Goal: Find specific page/section: Find specific page/section

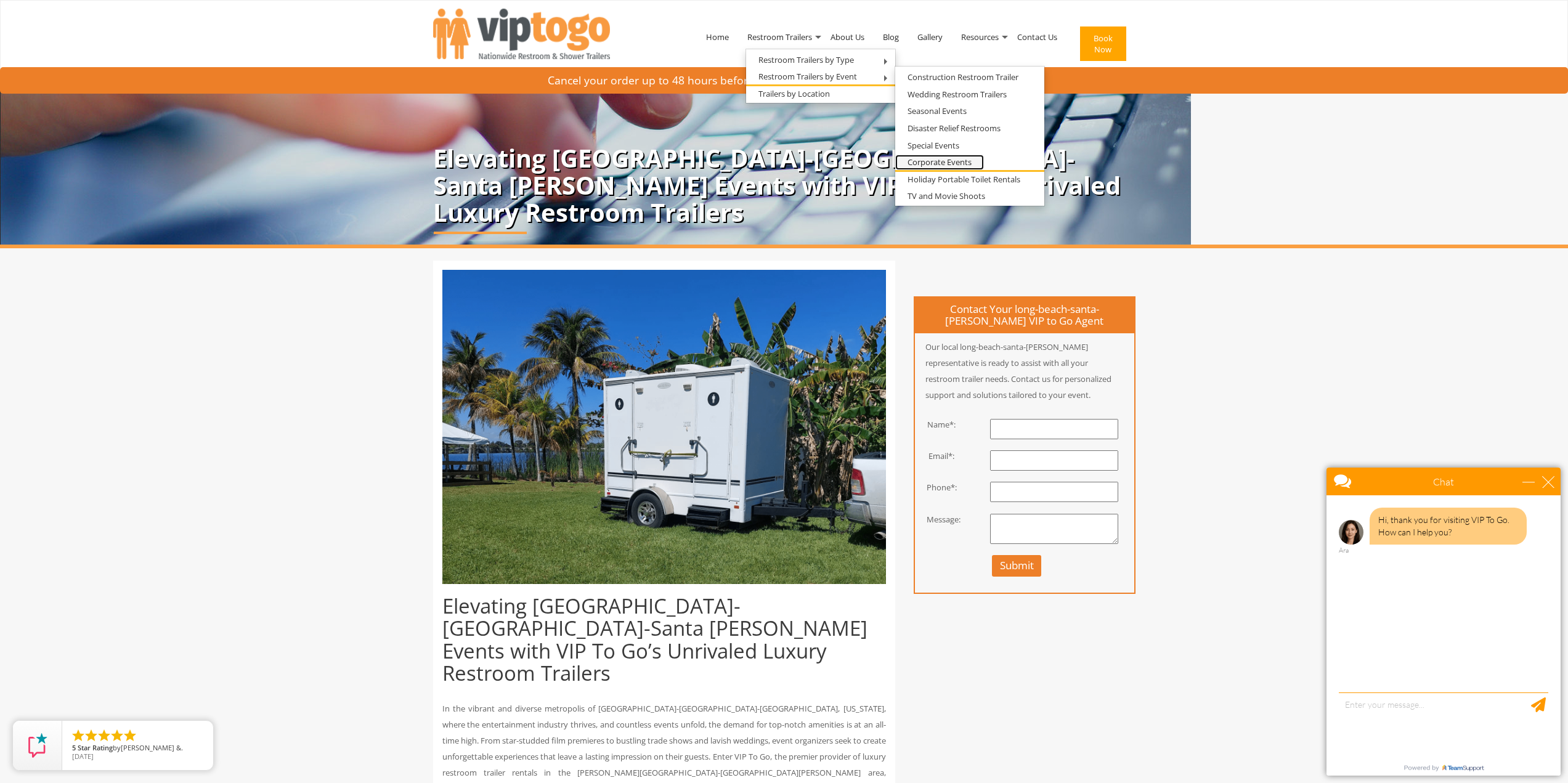
click at [933, 155] on link "Corporate Events" at bounding box center [939, 162] width 88 height 15
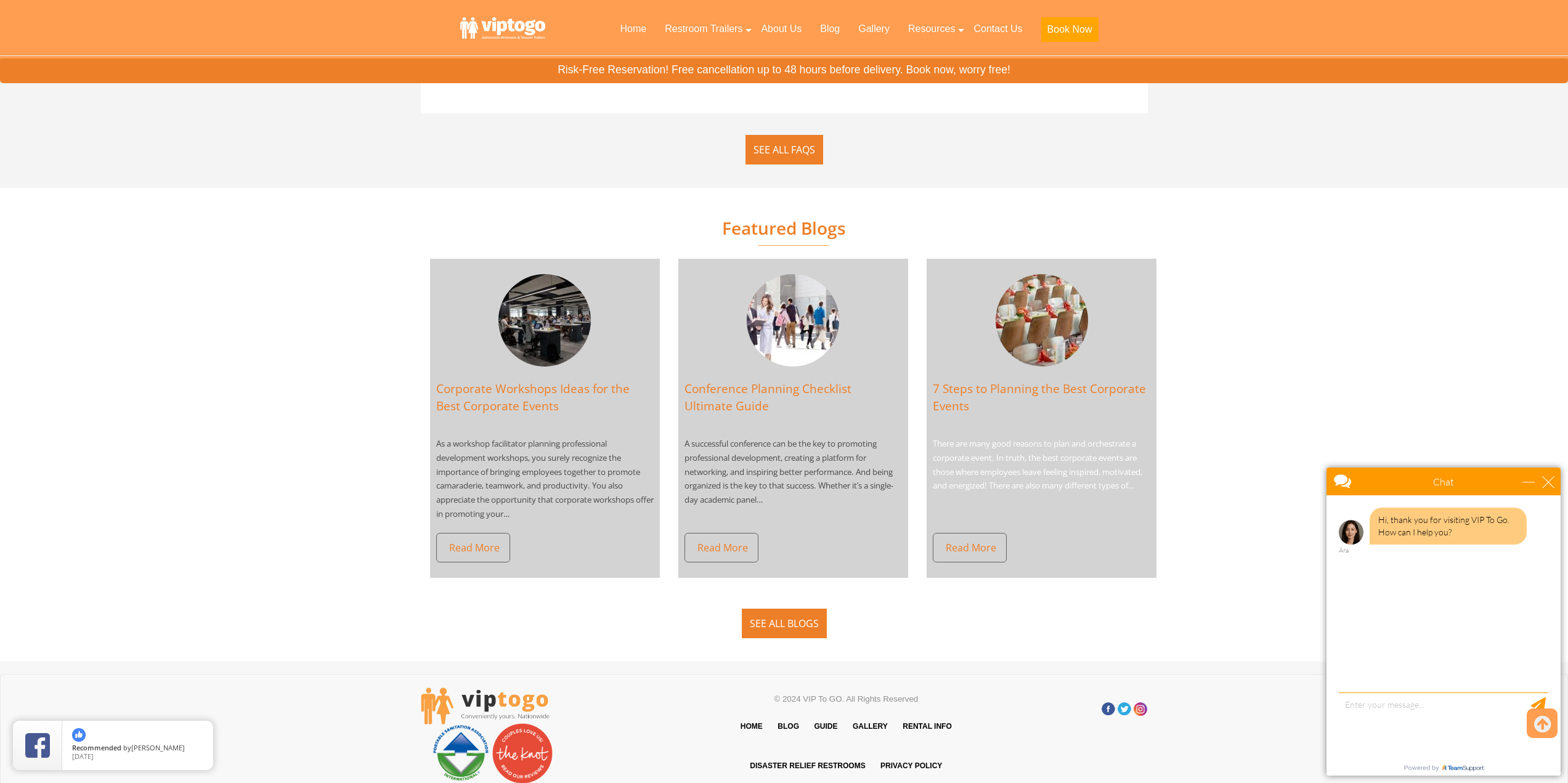
scroll to position [7749, 0]
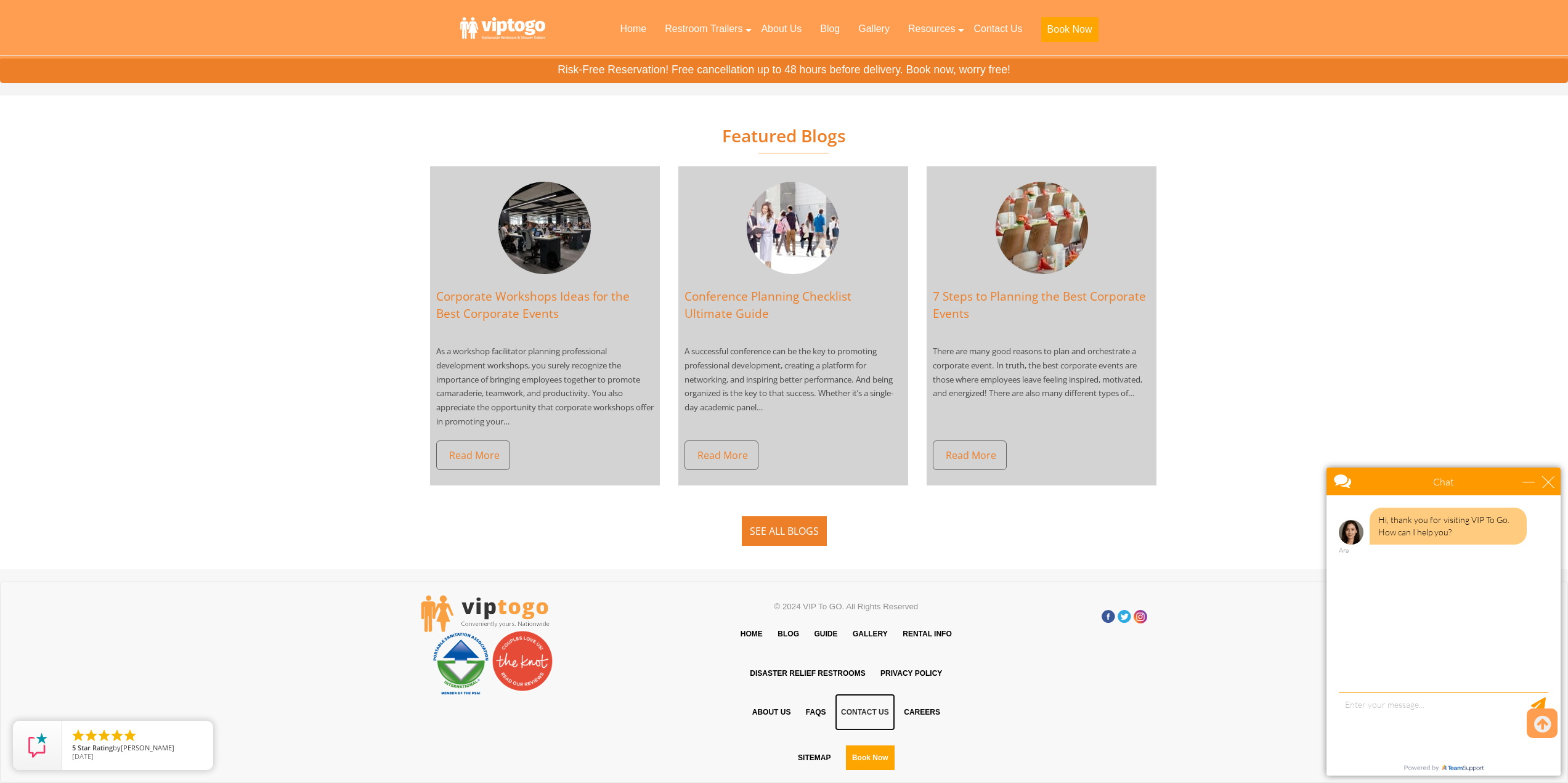
click at [865, 718] on link "Contact Us" at bounding box center [865, 712] width 60 height 37
